Goal: Information Seeking & Learning: Learn about a topic

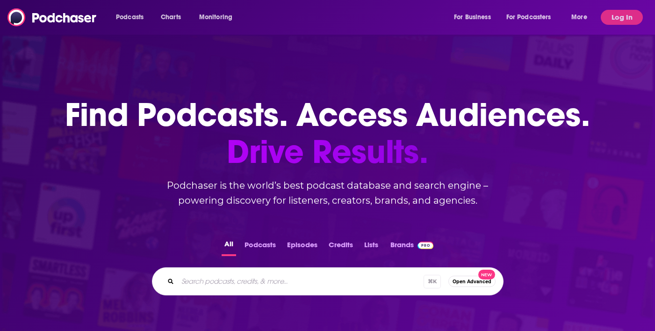
click at [253, 278] on input "Search podcasts, credits, & more..." at bounding box center [301, 281] width 246 height 15
type input "epicenter tv"
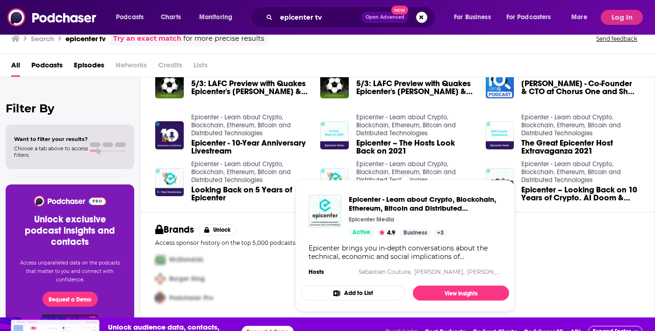
scroll to position [16, 0]
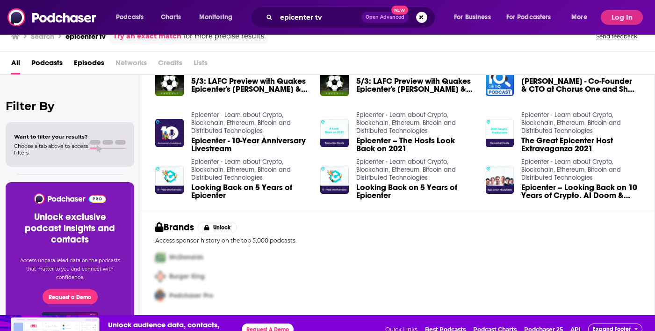
click at [216, 189] on span "Looking Back on 5 Years of Epicenter" at bounding box center [250, 191] width 118 height 16
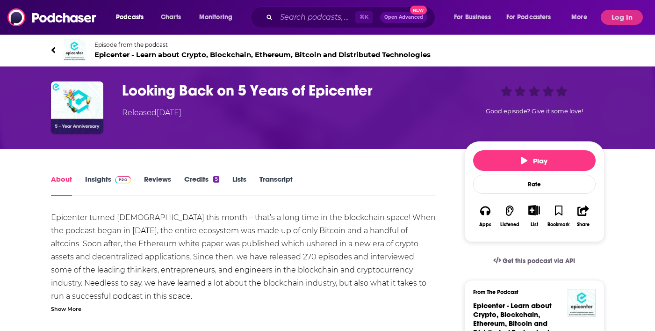
click at [106, 52] on span "Epicenter - Learn about Crypto, Blockchain, Ethereum, Bitcoin and Distributed T…" at bounding box center [262, 54] width 336 height 9
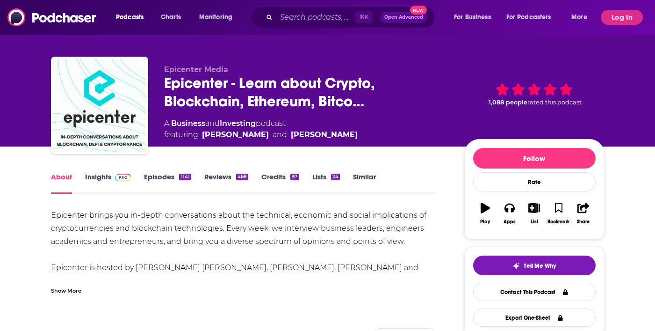
scroll to position [9, 0]
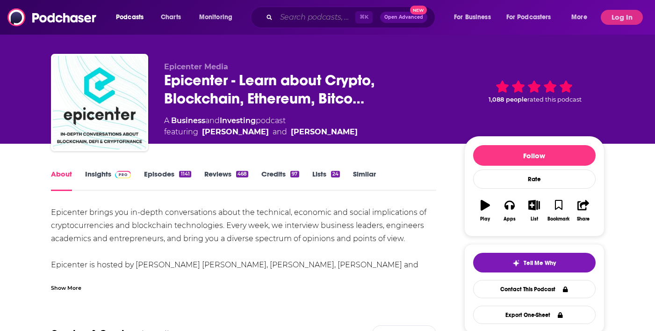
click at [310, 17] on input "Search podcasts, credits, & more..." at bounding box center [315, 17] width 79 height 15
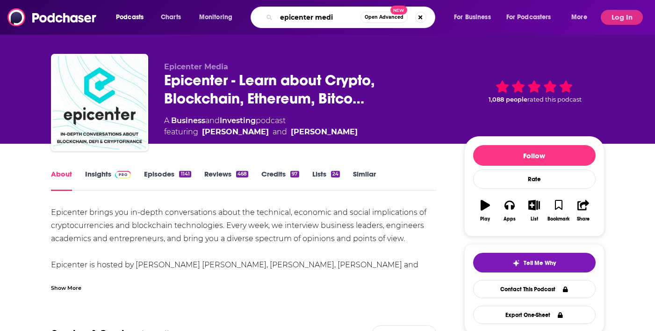
type input "epicenter media"
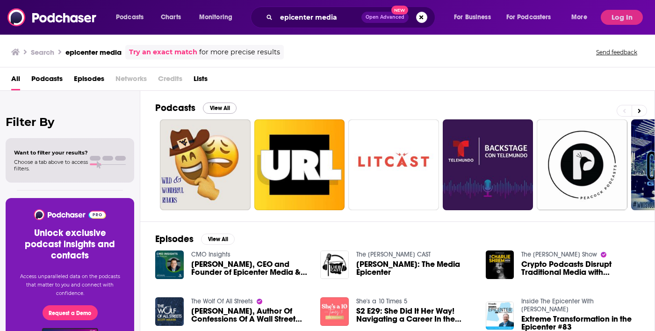
click at [218, 111] on button "View All" at bounding box center [220, 107] width 34 height 11
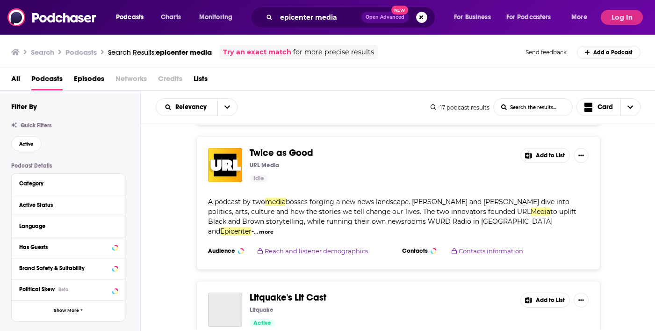
scroll to position [165, 0]
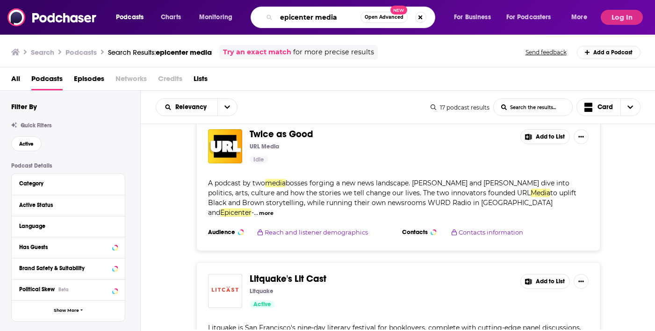
click at [291, 17] on input "epicenter media" at bounding box center [318, 17] width 84 height 15
drag, startPoint x: 350, startPoint y: 15, endPoint x: 312, endPoint y: 15, distance: 38.4
click at [312, 15] on input "epicenter media" at bounding box center [318, 17] width 84 height 15
type input "epicenter"
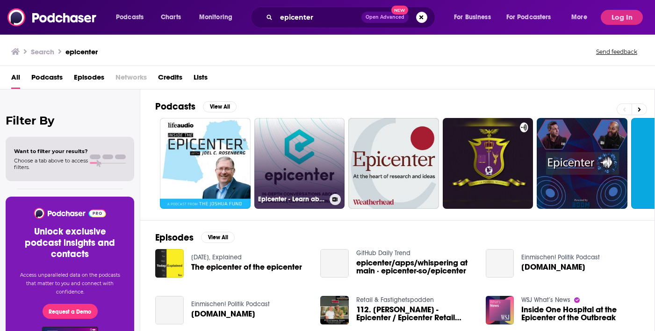
click at [291, 171] on link "Epicenter - Learn about Crypto, Blockchain, Ethereum, Bitcoin and Distributed T…" at bounding box center [299, 163] width 91 height 91
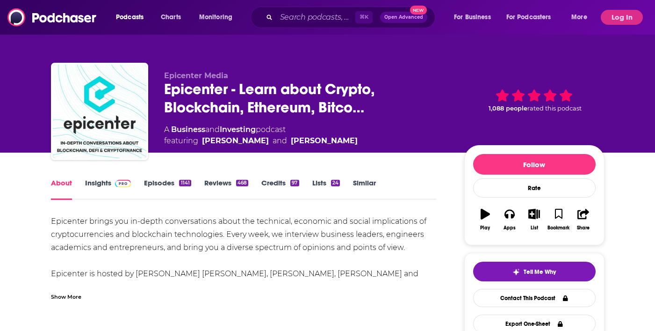
click at [107, 182] on link "Insights" at bounding box center [108, 189] width 46 height 22
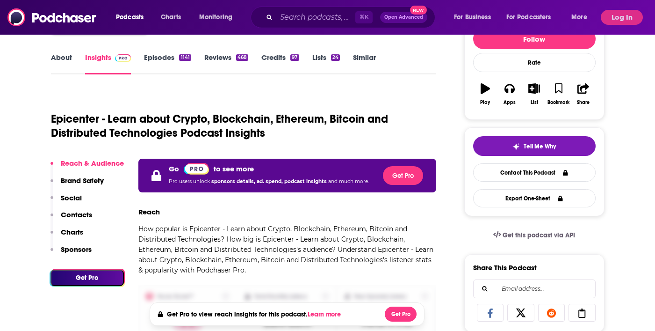
scroll to position [126, 0]
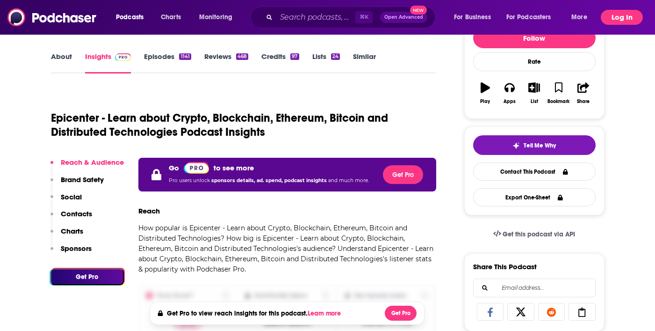
click at [633, 18] on button "Log In" at bounding box center [622, 17] width 42 height 15
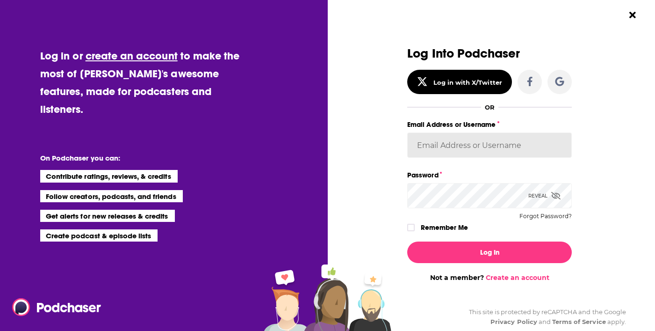
type input "[EMAIL_ADDRESS][DOMAIN_NAME]"
click at [490, 252] on button "Log In" at bounding box center [489, 252] width 165 height 22
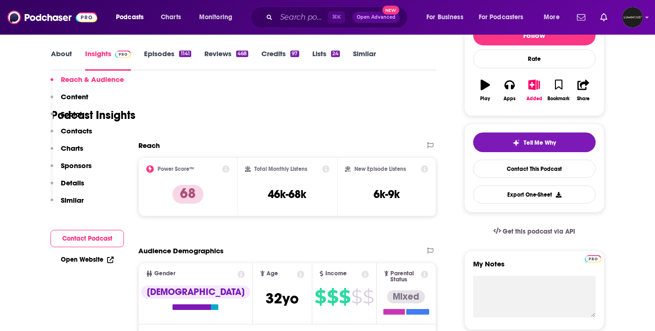
scroll to position [5098, 0]
